Goal: Transaction & Acquisition: Purchase product/service

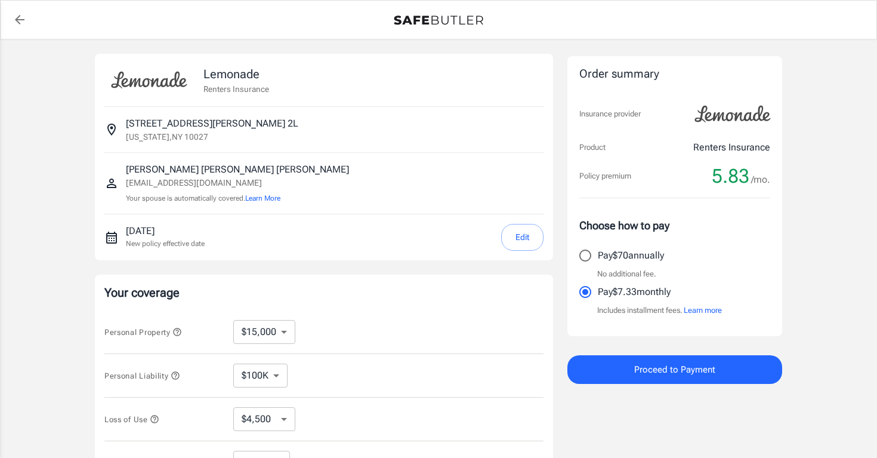
select select "15000"
select select "500"
select select "30000"
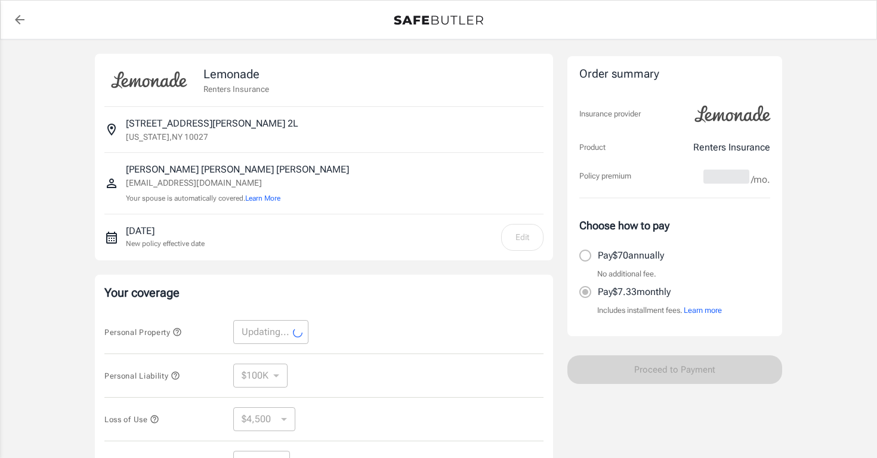
select select "30000"
select select "9000"
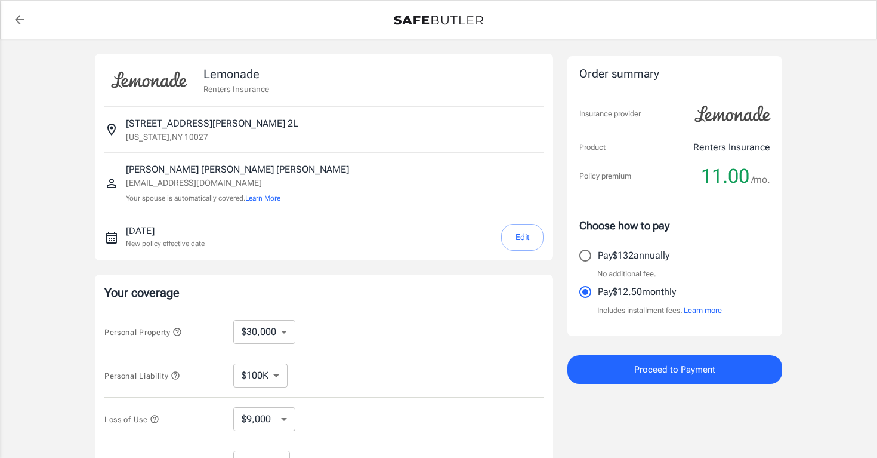
click at [702, 312] on button "Learn more" at bounding box center [703, 310] width 38 height 12
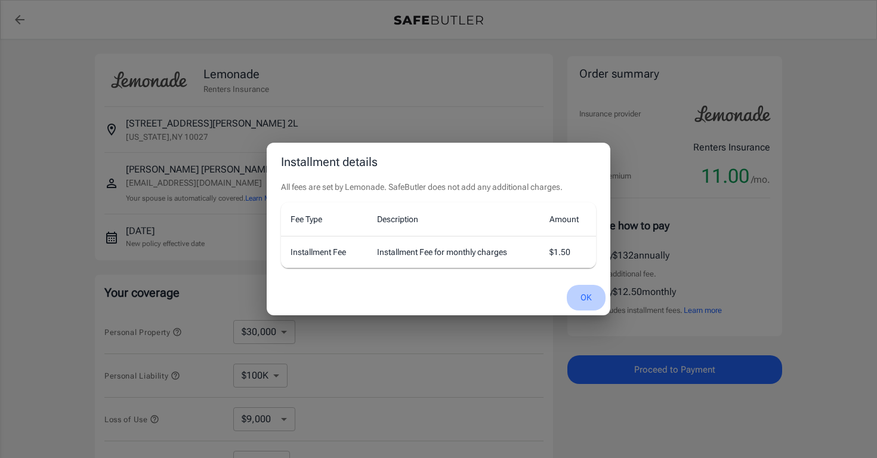
click at [577, 297] on button "OK" at bounding box center [586, 298] width 39 height 26
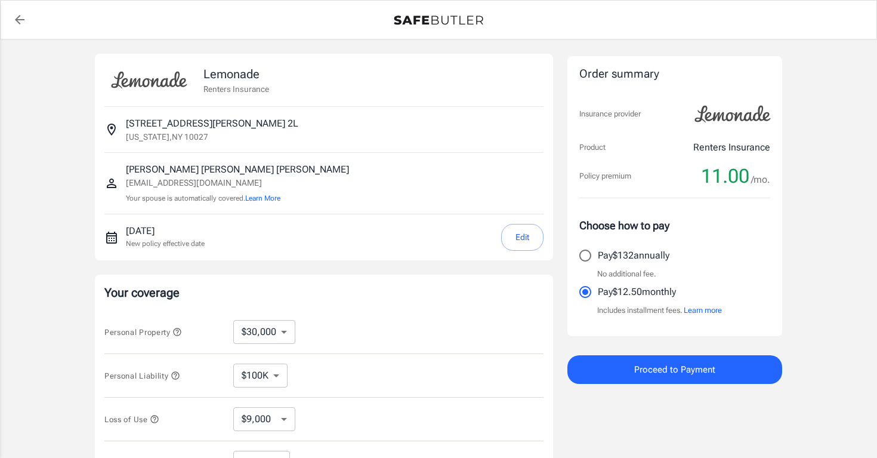
click at [709, 303] on label "Pay $12.50 monthly" at bounding box center [667, 291] width 188 height 25
click at [598, 303] on input "Pay $12.50 monthly" at bounding box center [585, 291] width 25 height 25
click at [708, 308] on button "Learn more" at bounding box center [703, 310] width 38 height 12
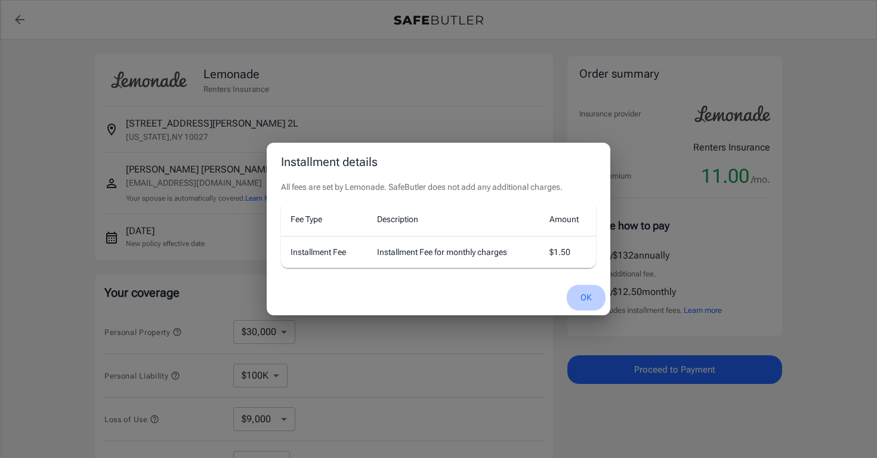
click at [584, 298] on button "OK" at bounding box center [586, 298] width 39 height 26
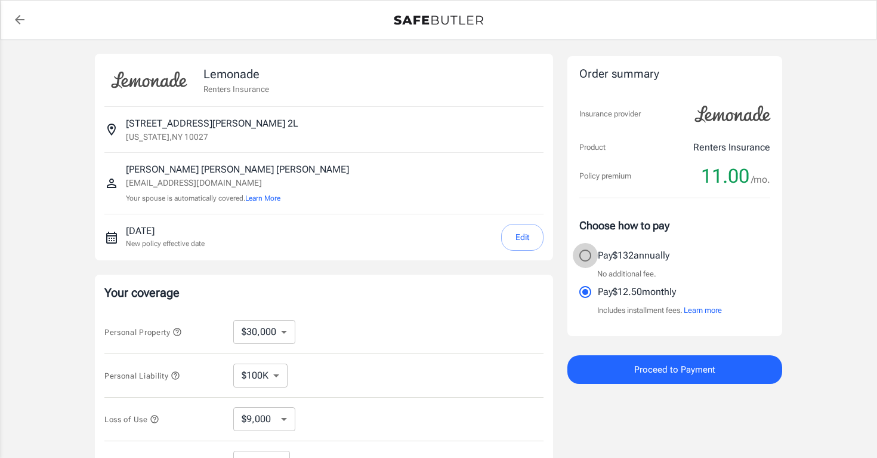
click at [594, 253] on input "Pay $132 annually" at bounding box center [585, 255] width 25 height 25
radio input "true"
drag, startPoint x: 698, startPoint y: 172, endPoint x: 760, endPoint y: 176, distance: 62.8
click at [760, 176] on div "Policy premium 11.00 /mo." at bounding box center [675, 176] width 191 height 24
click at [760, 183] on span "/mo." at bounding box center [760, 179] width 19 height 17
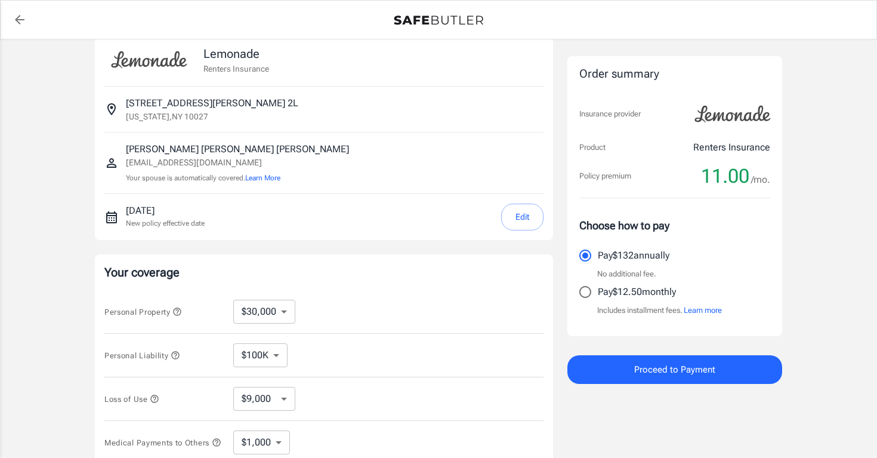
scroll to position [27, 0]
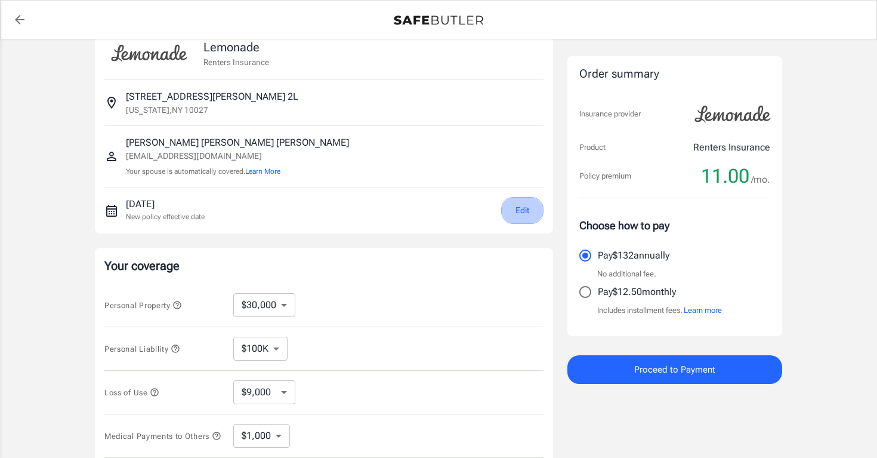
click at [522, 202] on button "Edit" at bounding box center [522, 210] width 42 height 27
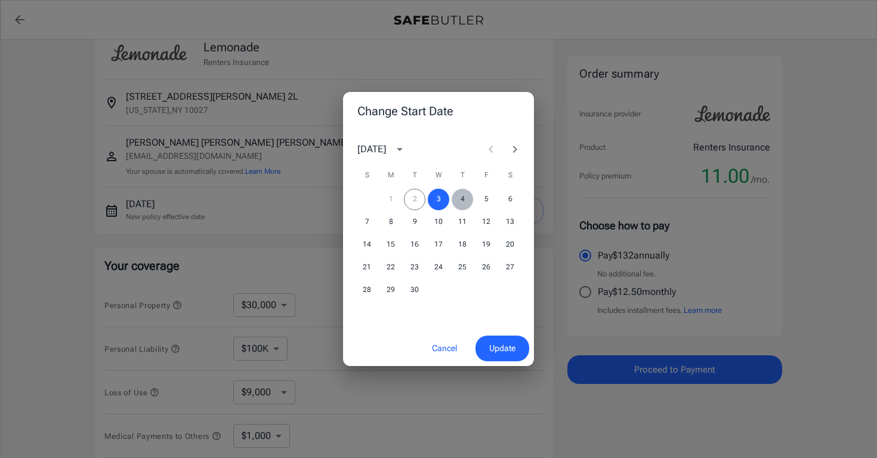
click at [455, 195] on button "4" at bounding box center [462, 199] width 21 height 21
click at [492, 350] on span "Update" at bounding box center [502, 348] width 26 height 15
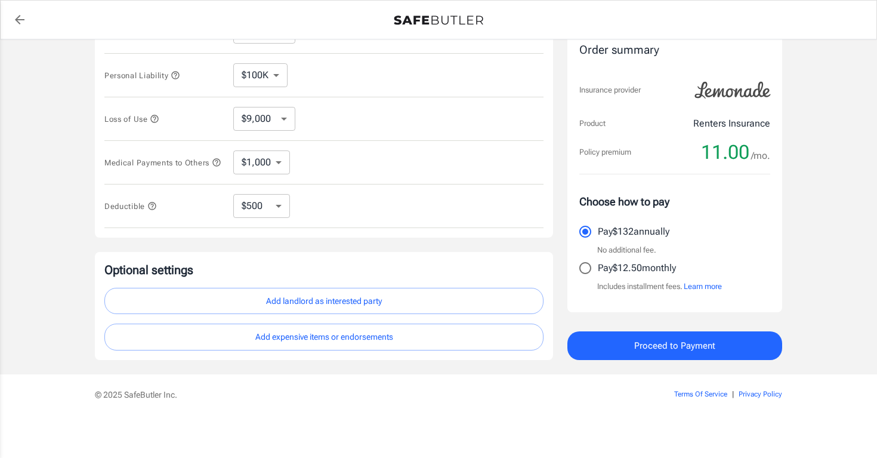
scroll to position [304, 0]
click at [415, 302] on button "Add landlord as interested party" at bounding box center [323, 301] width 439 height 27
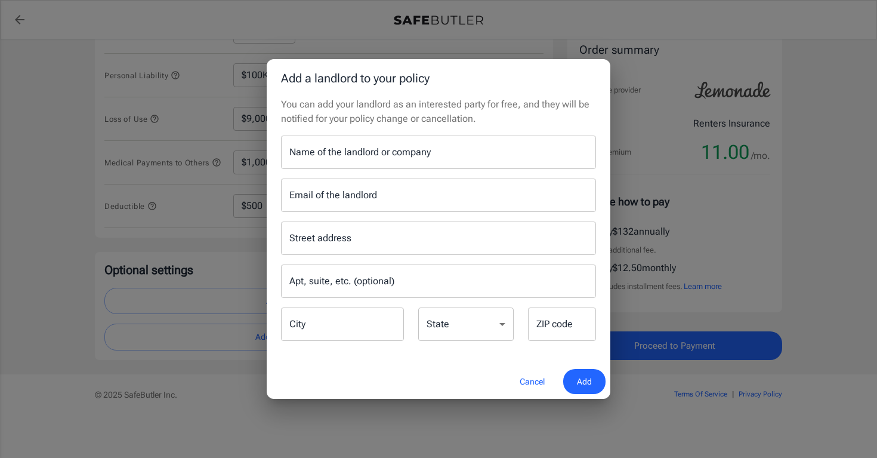
click at [529, 388] on button "Cancel" at bounding box center [532, 382] width 53 height 26
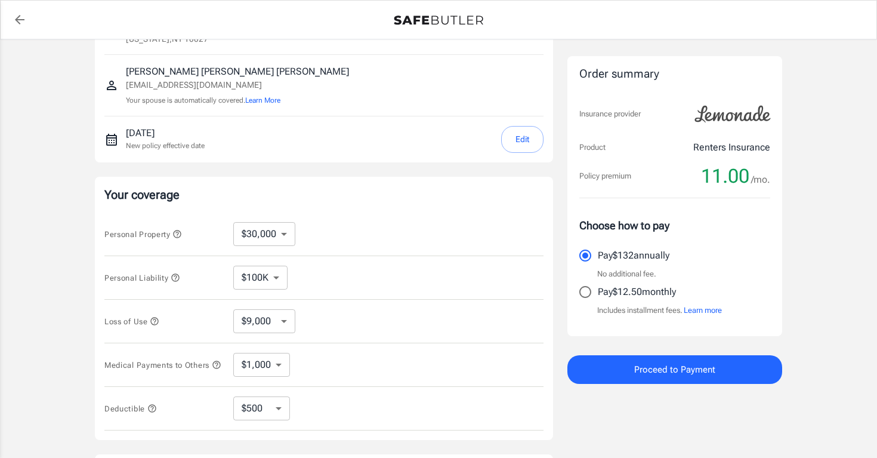
scroll to position [100, 0]
click at [181, 229] on icon "button" at bounding box center [177, 232] width 10 height 10
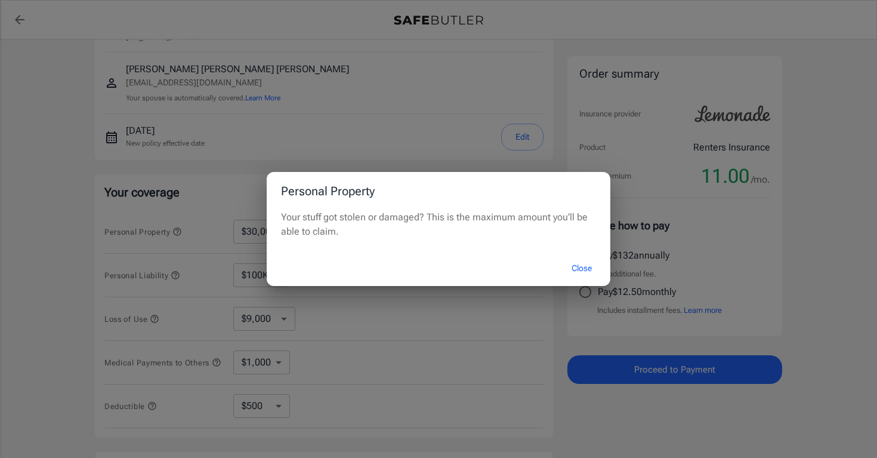
click at [568, 268] on button "Close" at bounding box center [582, 268] width 48 height 26
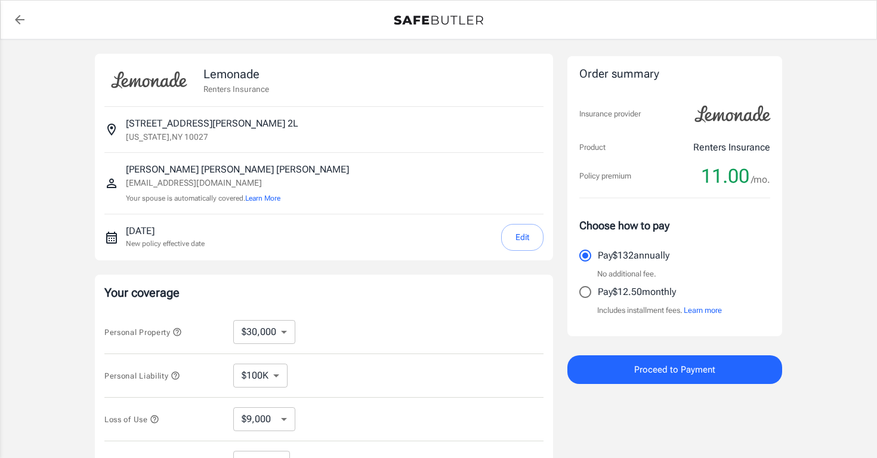
scroll to position [0, 0]
click at [622, 377] on button "Proceed to Payment" at bounding box center [675, 369] width 215 height 29
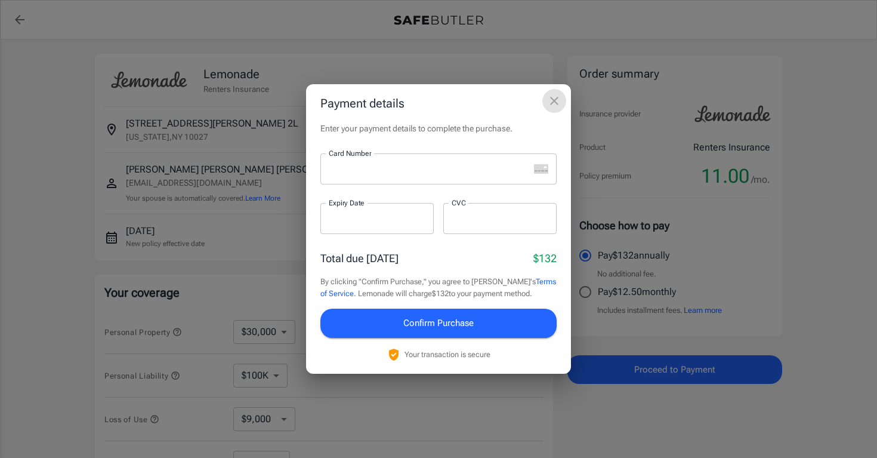
click at [560, 105] on icon "close" at bounding box center [554, 101] width 14 height 14
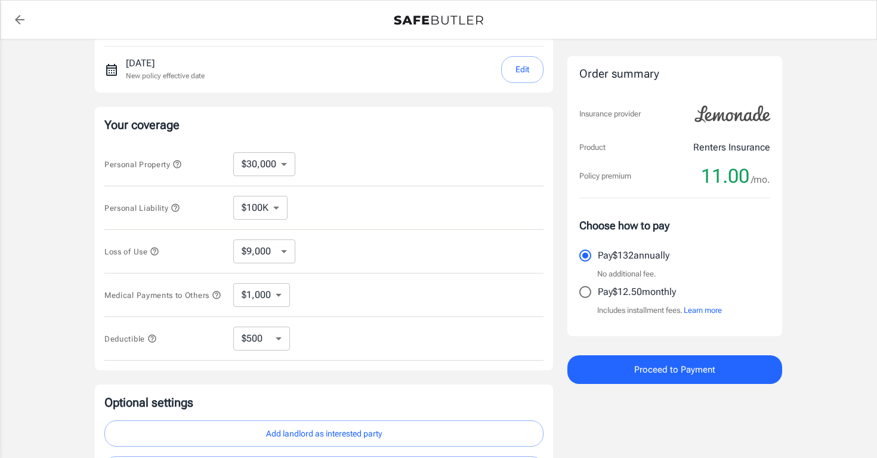
scroll to position [168, 0]
